Goal: Entertainment & Leisure: Consume media (video, audio)

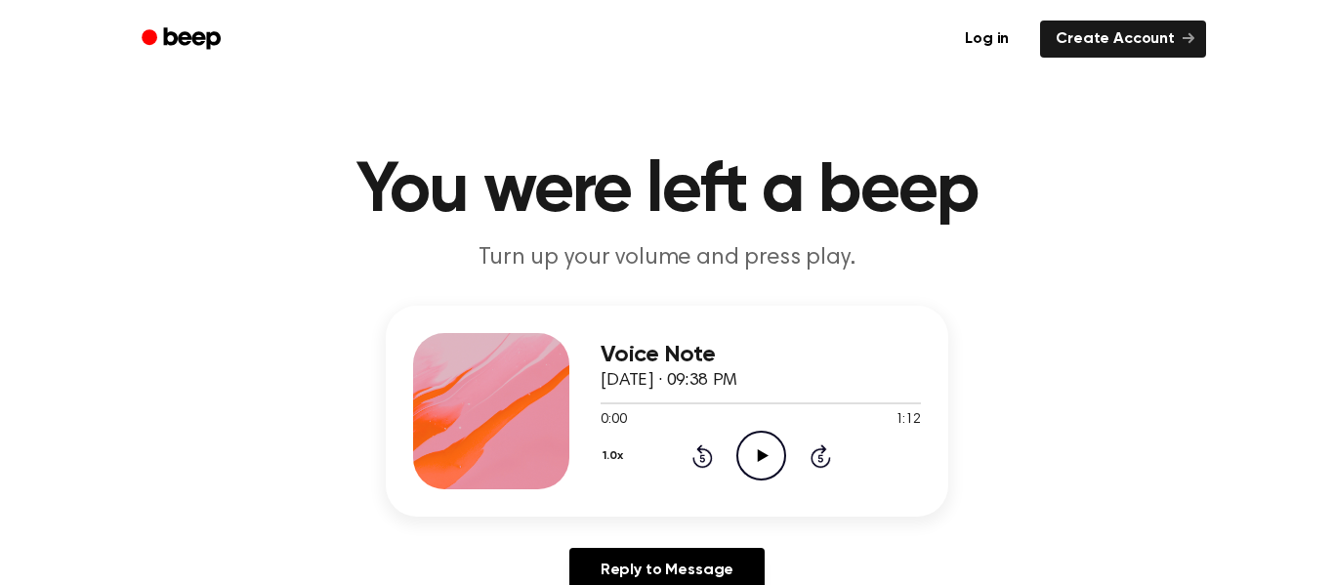
click at [766, 452] on icon "Play Audio" at bounding box center [761, 456] width 50 height 50
click at [760, 439] on icon "Play Audio" at bounding box center [761, 456] width 50 height 50
click at [751, 440] on icon "Play Audio" at bounding box center [761, 456] width 50 height 50
click at [752, 446] on icon "Play Audio" at bounding box center [761, 456] width 50 height 50
click at [744, 439] on circle at bounding box center [761, 456] width 48 height 48
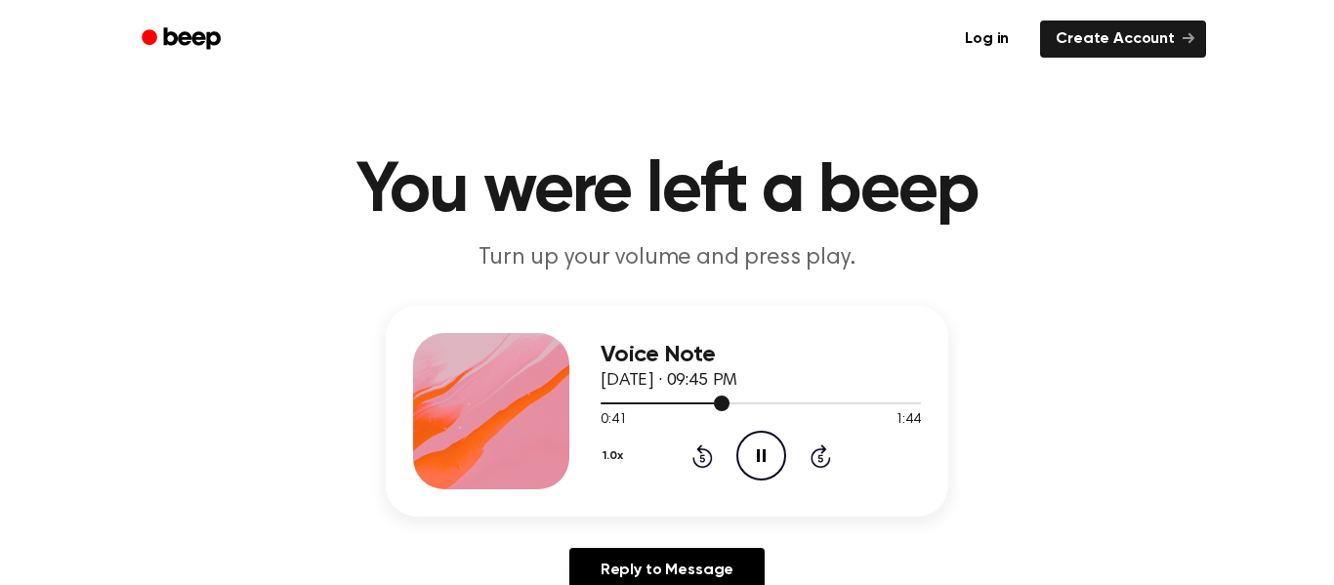
click at [783, 402] on div at bounding box center [761, 403] width 320 height 2
click at [757, 445] on icon "Play Audio" at bounding box center [761, 456] width 50 height 50
click at [902, 402] on div at bounding box center [761, 403] width 320 height 2
click at [760, 466] on icon "Play Audio" at bounding box center [761, 456] width 50 height 50
click at [758, 449] on icon "Play Audio" at bounding box center [761, 456] width 50 height 50
